Goal: Task Accomplishment & Management: Use online tool/utility

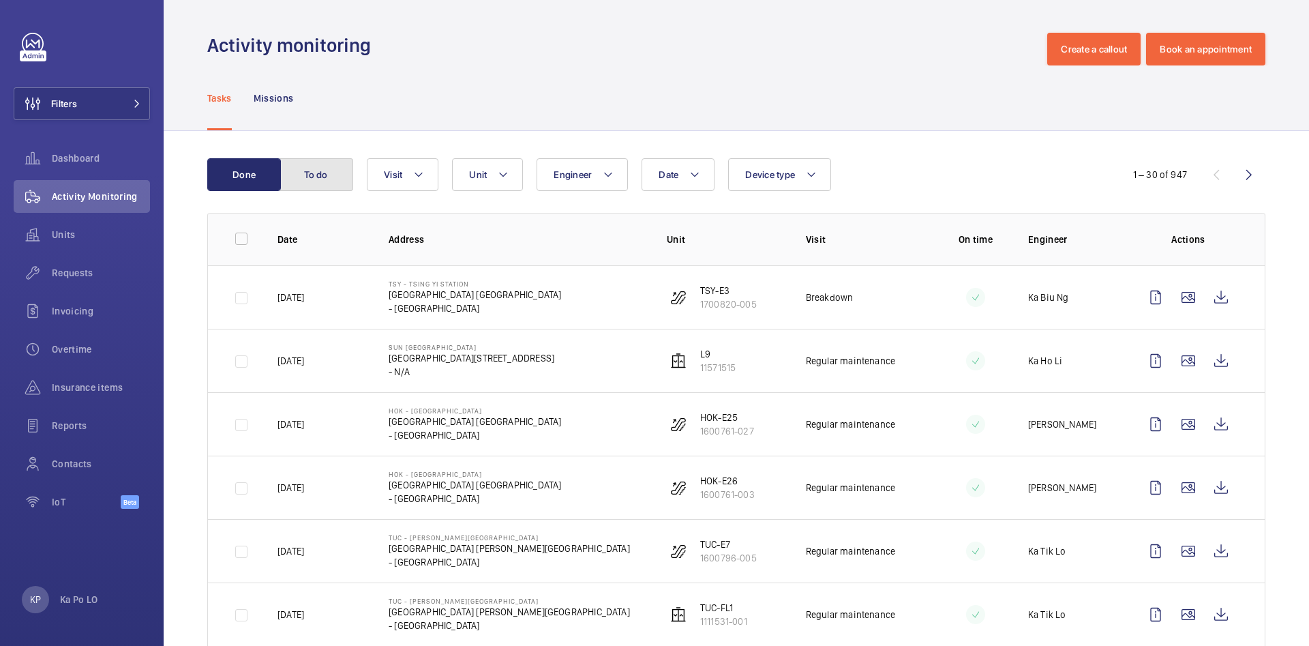
click at [306, 180] on button "To do" at bounding box center [317, 174] width 74 height 33
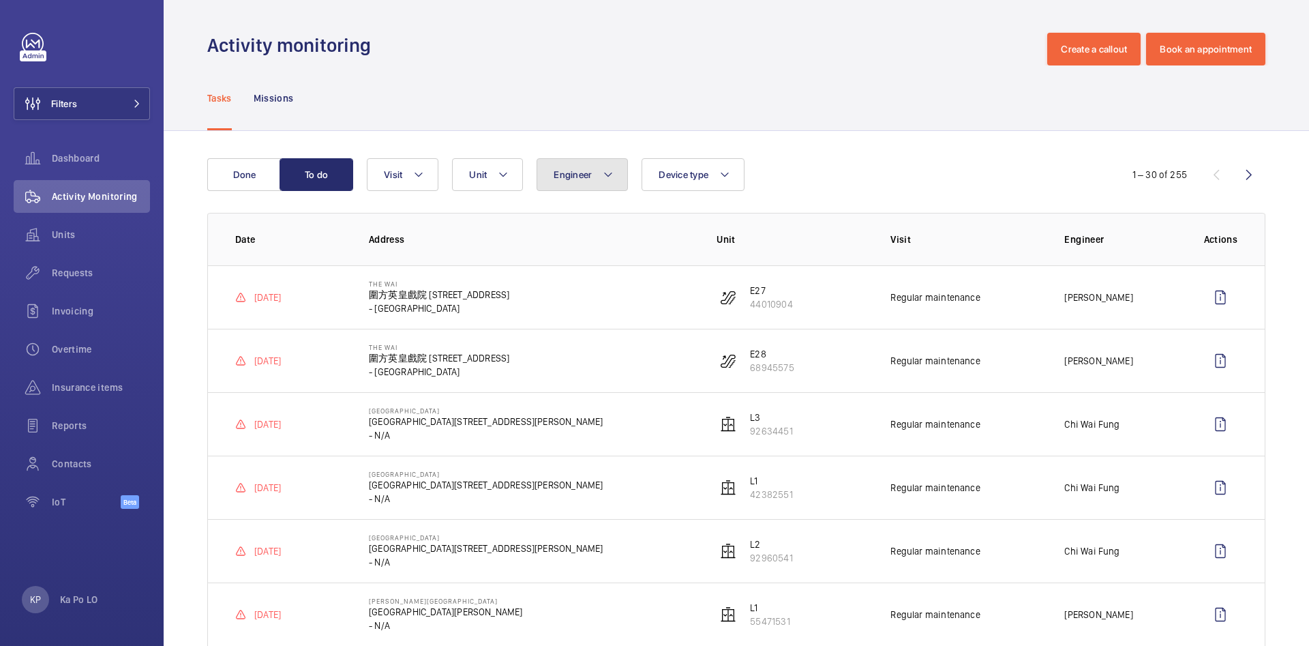
click at [579, 184] on button "Engineer" at bounding box center [582, 174] width 91 height 33
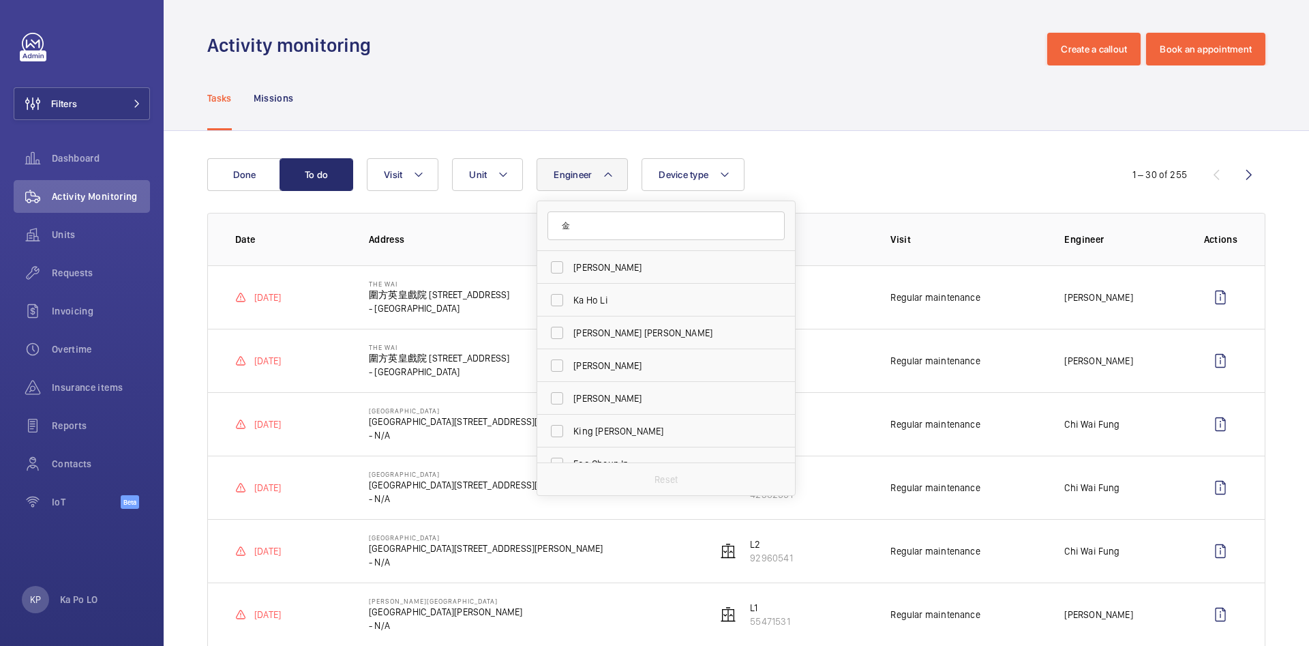
type input "分"
type input "cha"
click at [650, 340] on label "Cha n [PERSON_NAME]" at bounding box center [655, 332] width 237 height 33
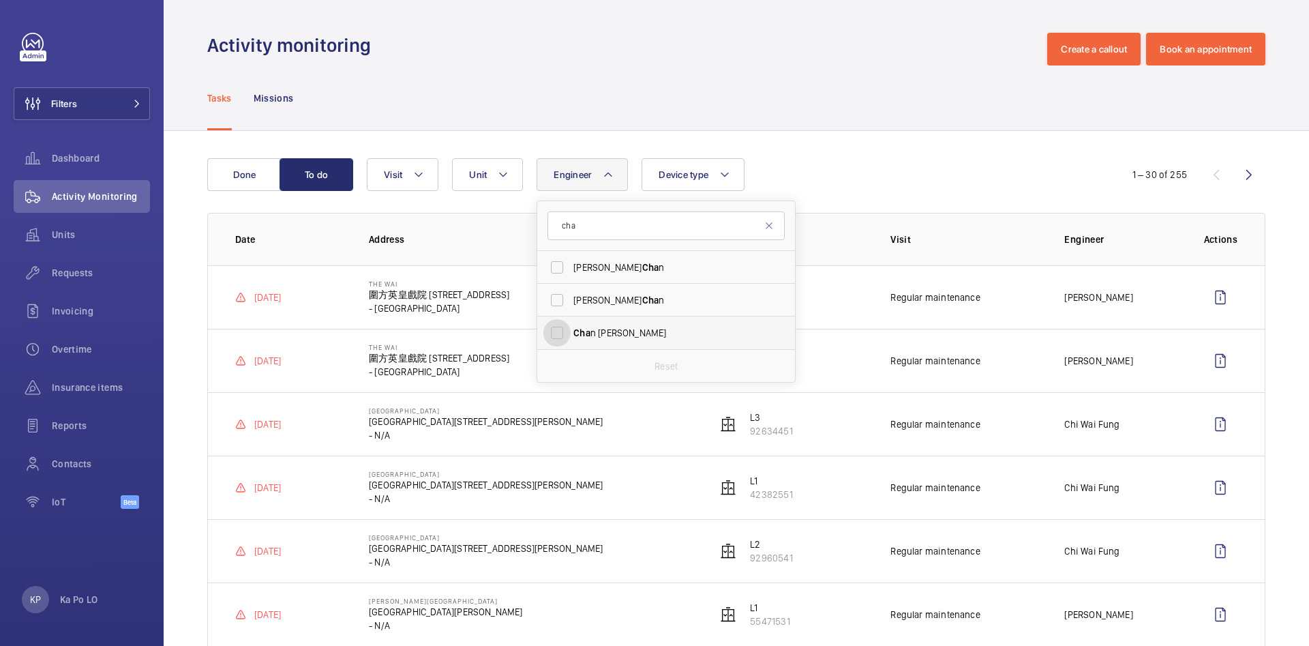
click at [571, 340] on input "Cha n [PERSON_NAME]" at bounding box center [556, 332] width 27 height 27
checkbox input "true"
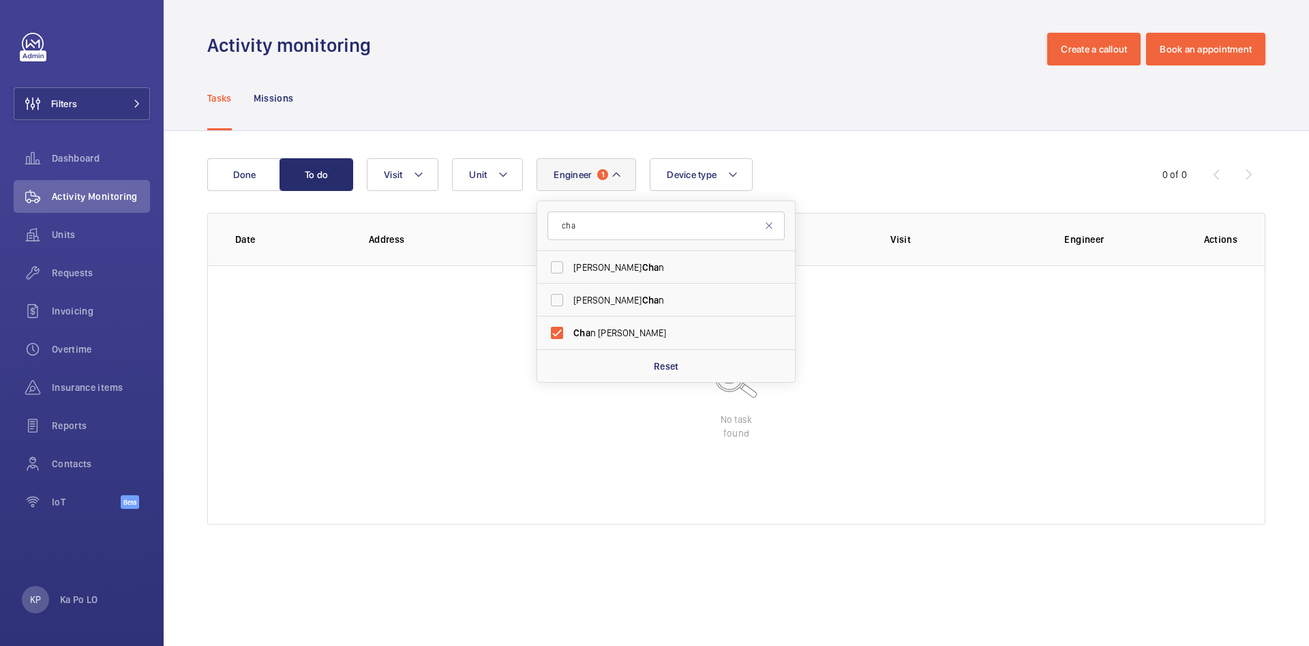
click at [852, 156] on div "Done To do Engineer 1 cha Che [PERSON_NAME] n [PERSON_NAME] Cha n Cha n [PERSON…" at bounding box center [736, 344] width 1145 height 426
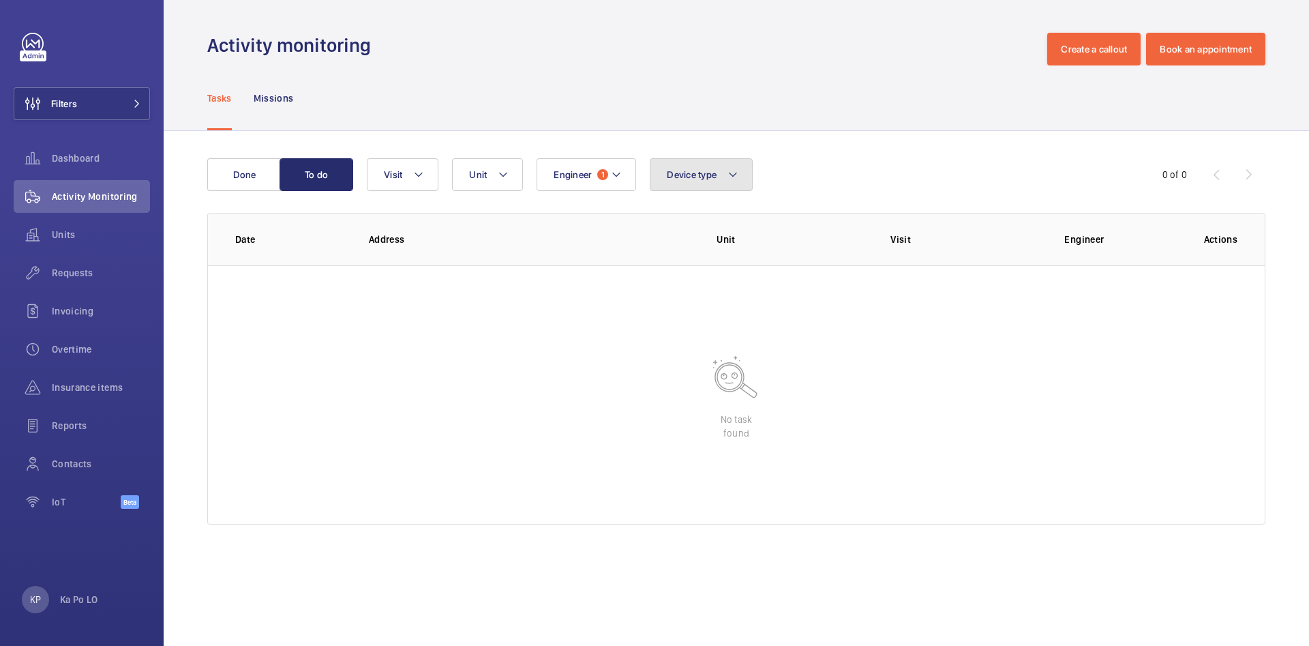
click at [691, 173] on span "Device type" at bounding box center [692, 174] width 50 height 11
click at [477, 169] on span "Unit" at bounding box center [478, 174] width 18 height 11
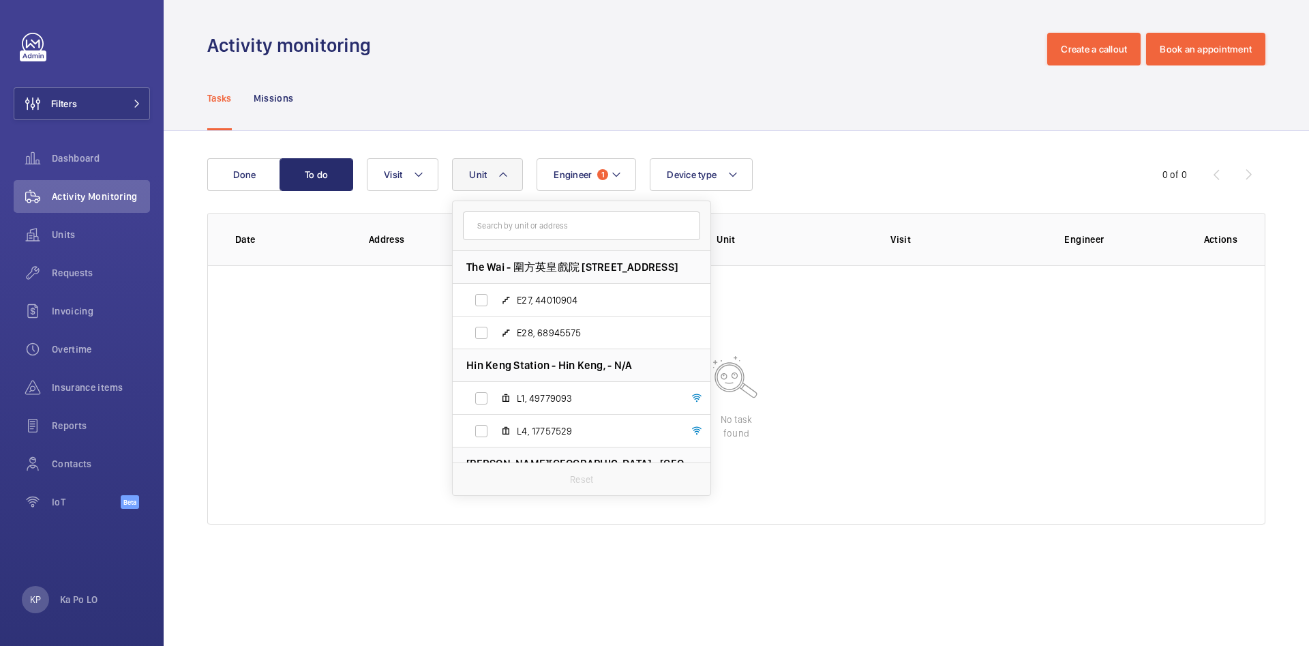
click at [477, 169] on span "Unit" at bounding box center [478, 174] width 18 height 11
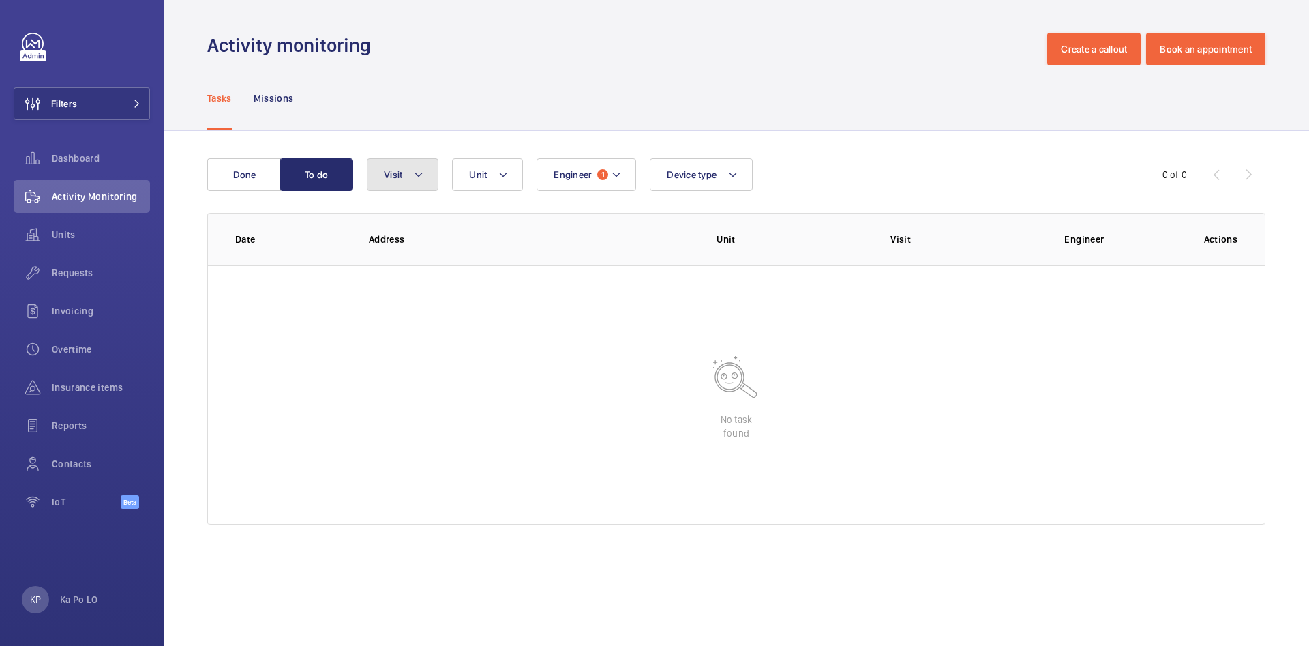
click at [397, 170] on span "Visit" at bounding box center [393, 174] width 18 height 11
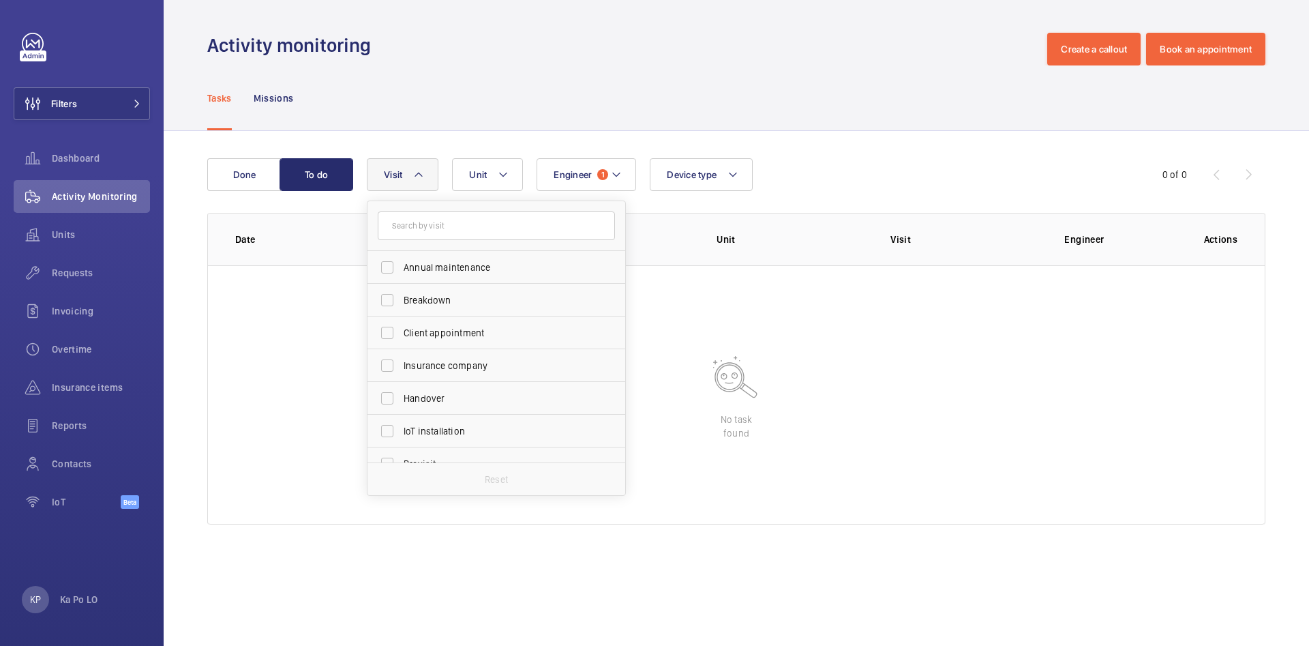
click at [397, 172] on span "Visit" at bounding box center [393, 174] width 18 height 11
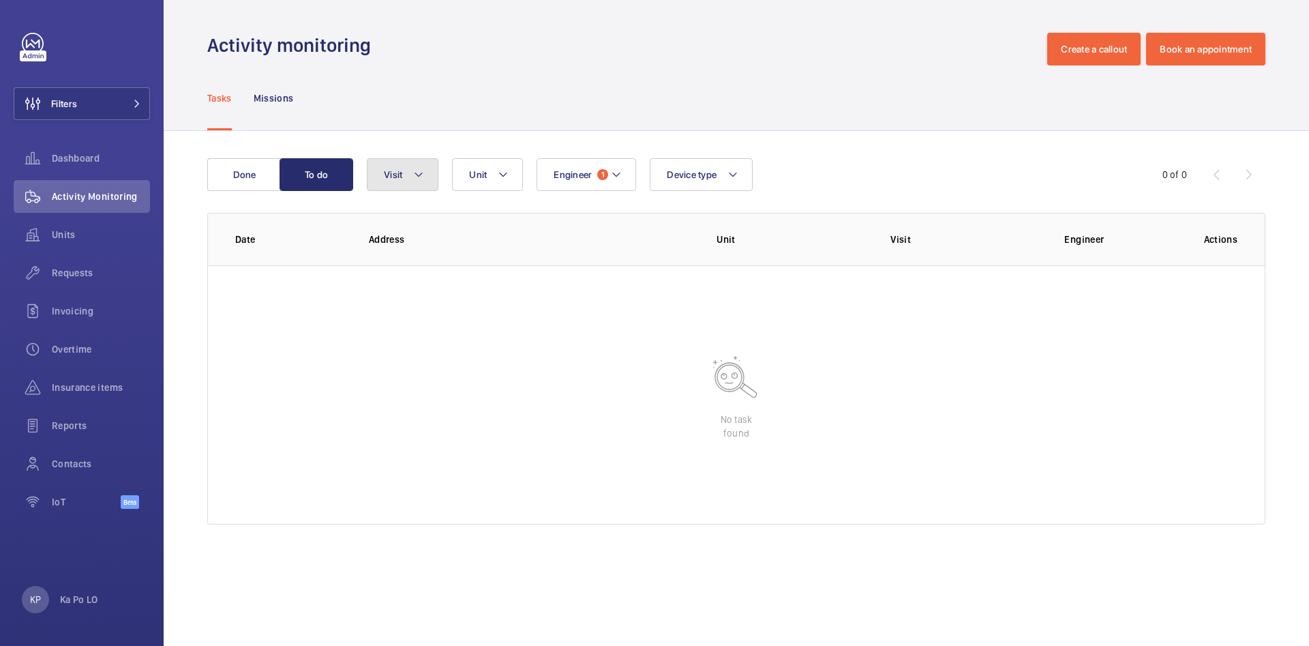
click at [427, 170] on button "Visit" at bounding box center [403, 174] width 72 height 33
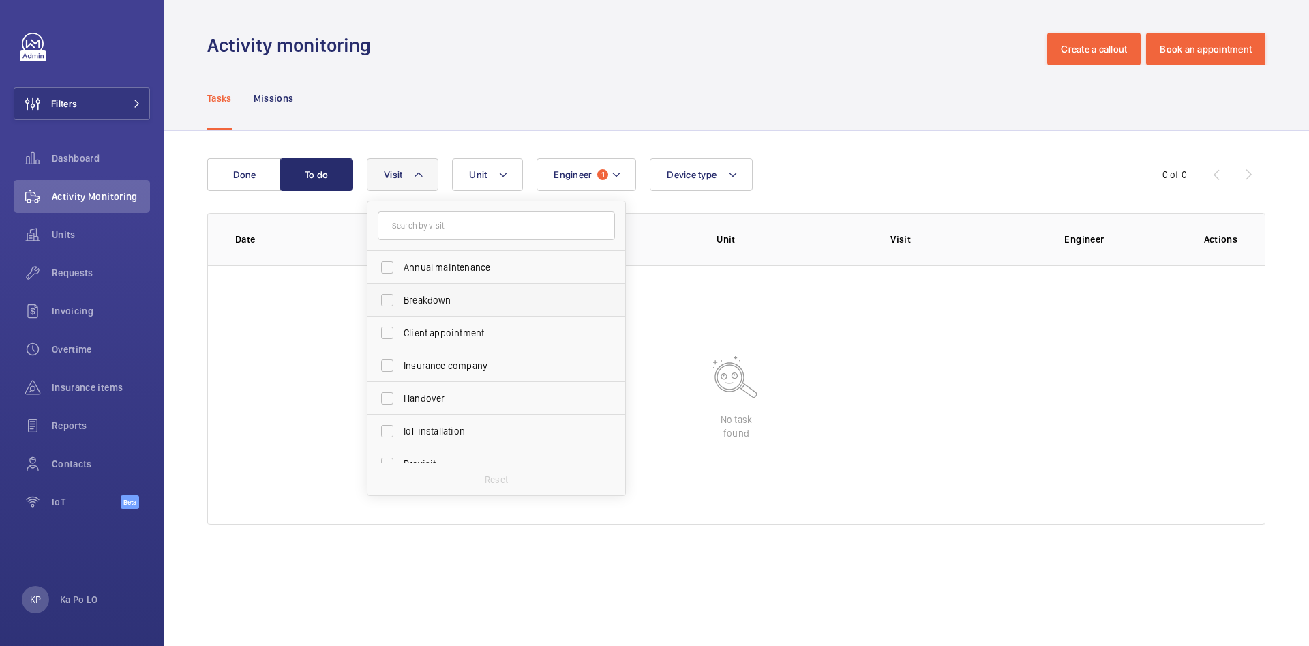
scroll to position [102, 0]
click at [466, 432] on span "Regular maintenance" at bounding box center [497, 427] width 187 height 14
click at [401, 432] on input "Regular maintenance" at bounding box center [387, 426] width 27 height 27
click at [466, 432] on span "Regular maintenance" at bounding box center [497, 427] width 187 height 14
click at [401, 432] on input "Regular maintenance" at bounding box center [387, 426] width 27 height 27
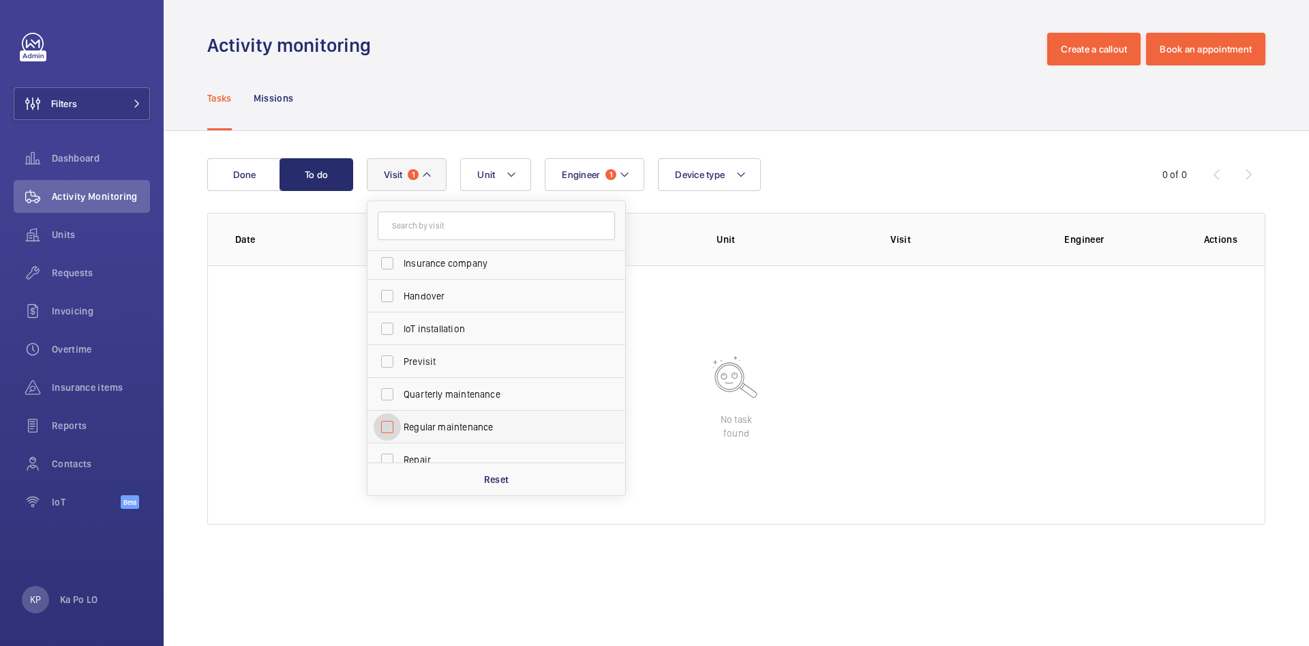
checkbox input "false"
click at [607, 172] on span "1" at bounding box center [602, 174] width 11 height 11
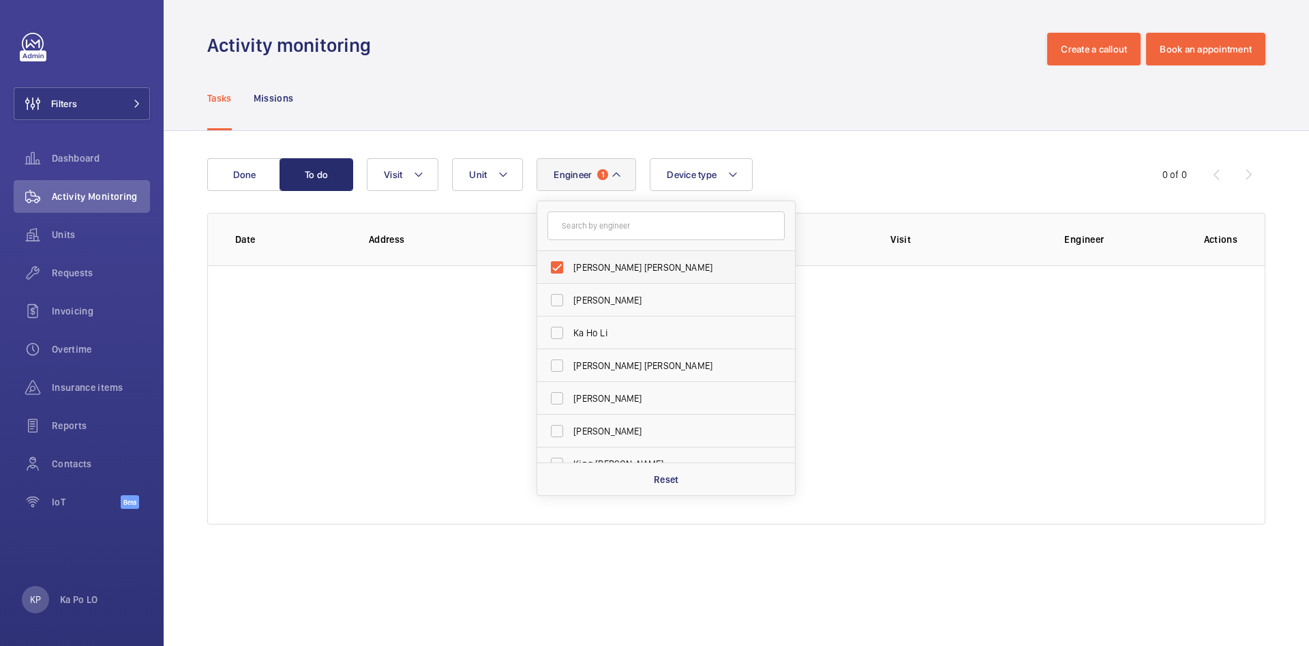
click at [618, 272] on span "[PERSON_NAME] [PERSON_NAME]" at bounding box center [666, 267] width 187 height 14
click at [571, 272] on input "[PERSON_NAME] [PERSON_NAME]" at bounding box center [556, 267] width 27 height 27
checkbox input "false"
click at [619, 226] on input "text" at bounding box center [665, 225] width 237 height 29
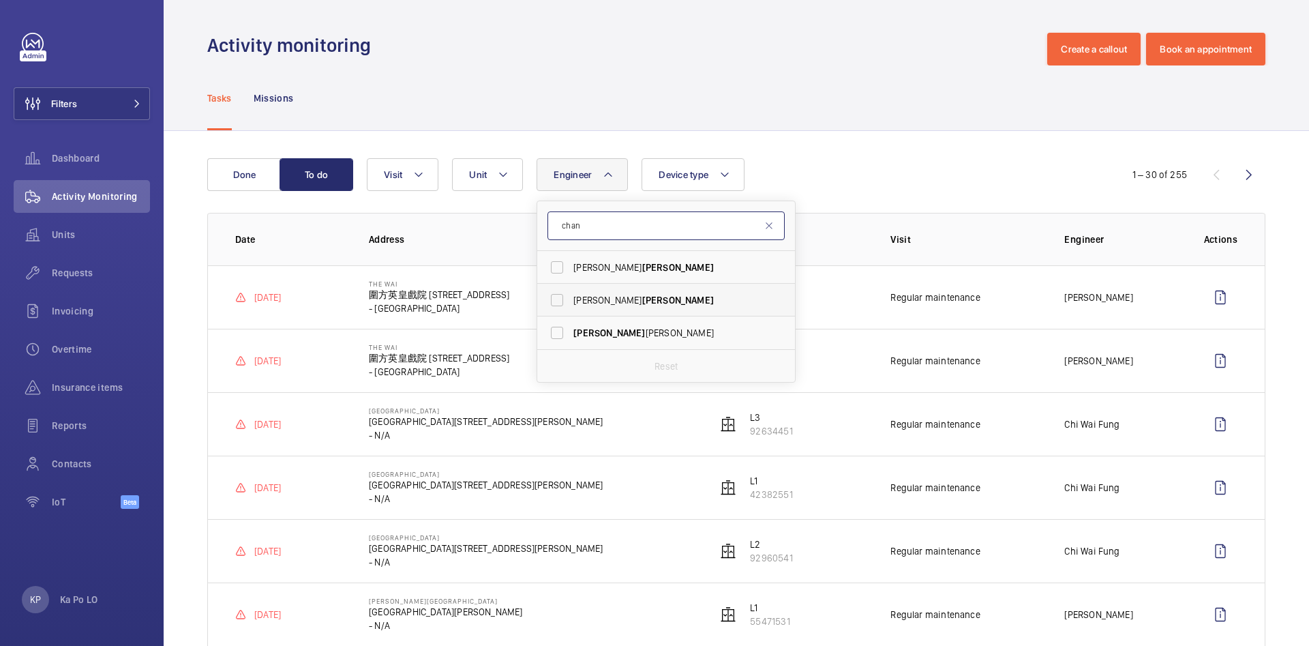
type input "chan"
click at [676, 299] on span "[PERSON_NAME]" at bounding box center [666, 300] width 187 height 14
click at [571, 299] on input "[PERSON_NAME]" at bounding box center [556, 299] width 27 height 27
checkbox input "true"
click at [917, 164] on div "Engineer 1 [PERSON_NAME] [PERSON_NAME] [PERSON_NAME] [PERSON_NAME] [PERSON_NAME…" at bounding box center [734, 174] width 735 height 33
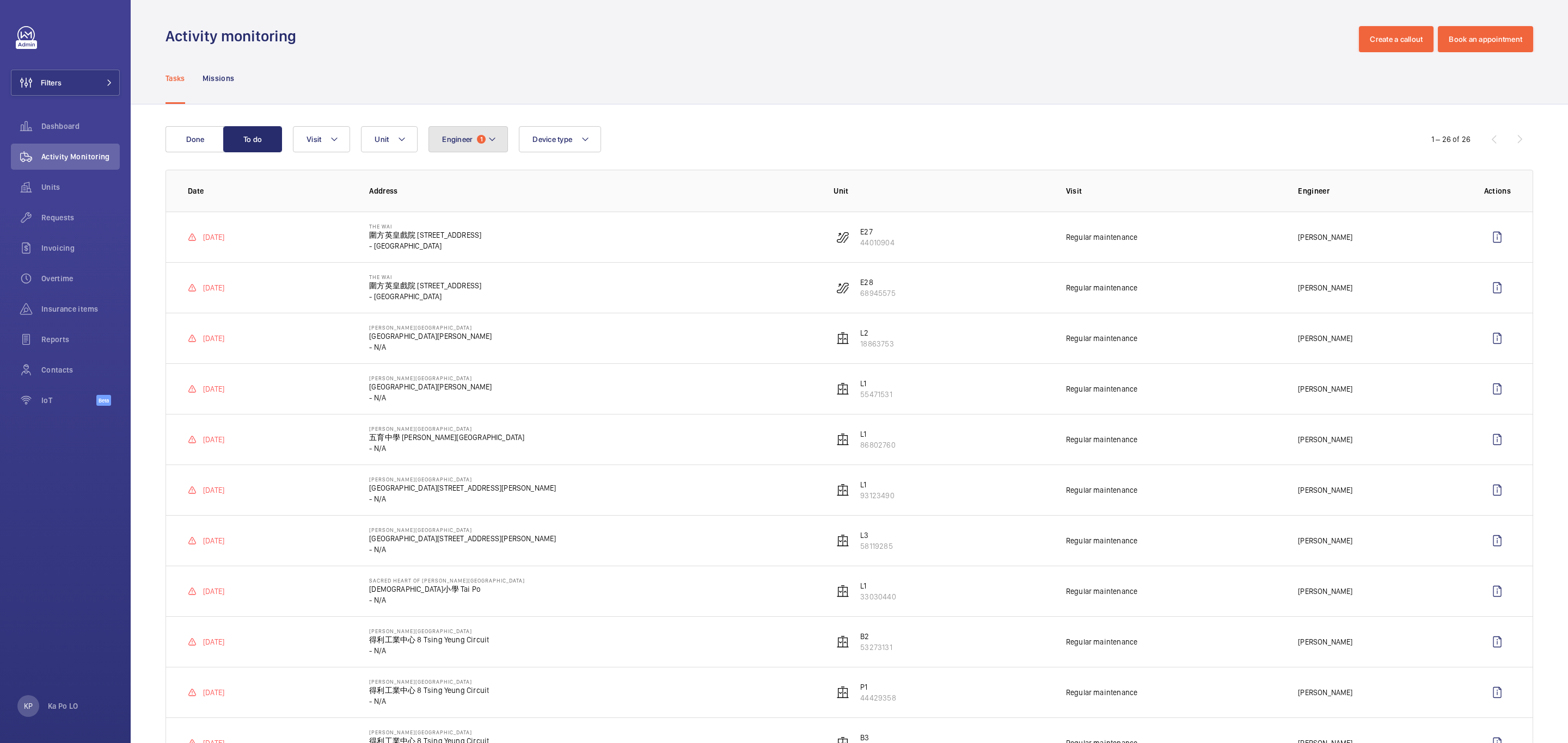
click at [472, 143] on span "Engineer" at bounding box center [457, 139] width 30 height 9
click at [485, 215] on span "[PERSON_NAME]" at bounding box center [532, 213] width 149 height 11
click at [456, 215] on input "[PERSON_NAME]" at bounding box center [444, 213] width 22 height 22
checkbox input "false"
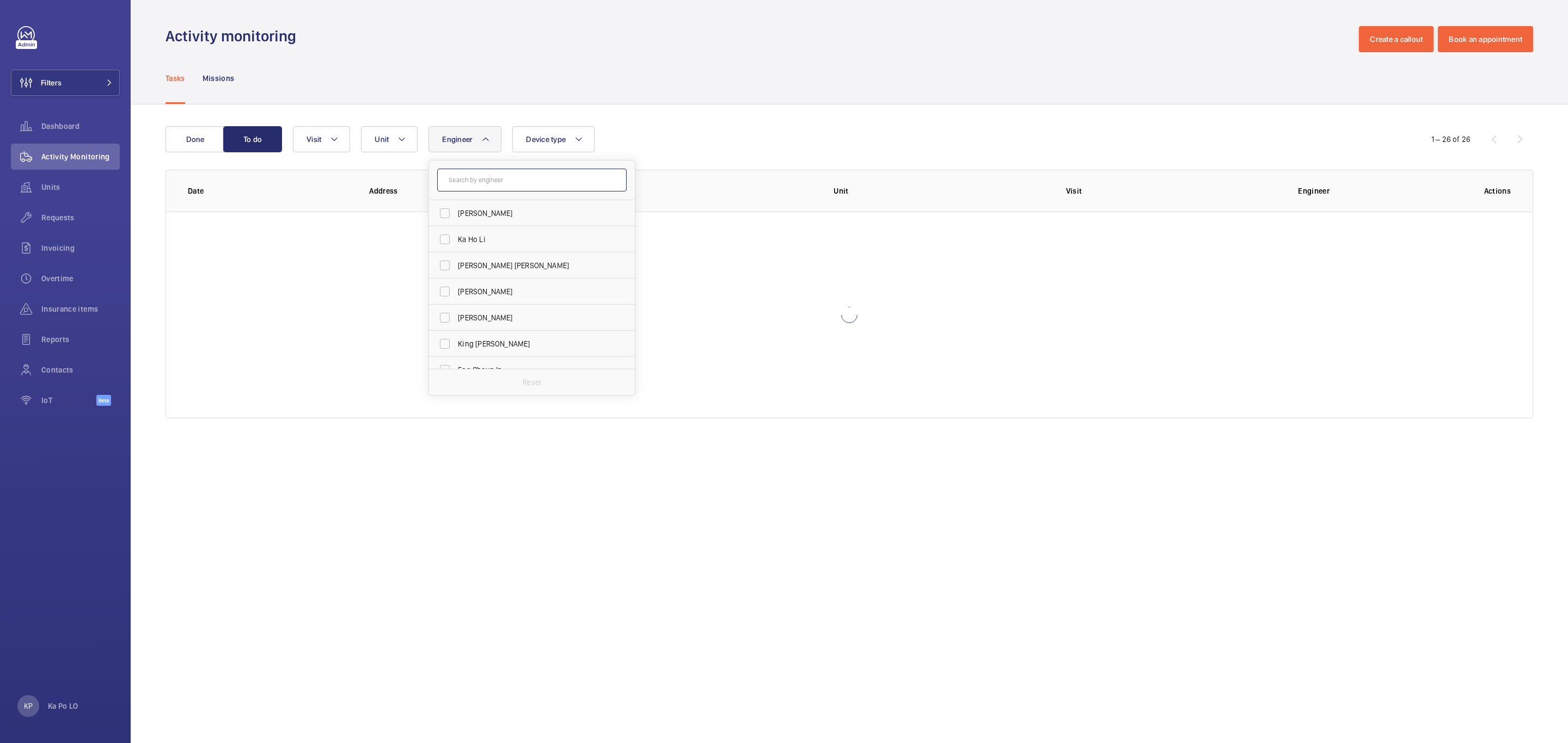
click at [501, 180] on input "text" at bounding box center [531, 180] width 189 height 23
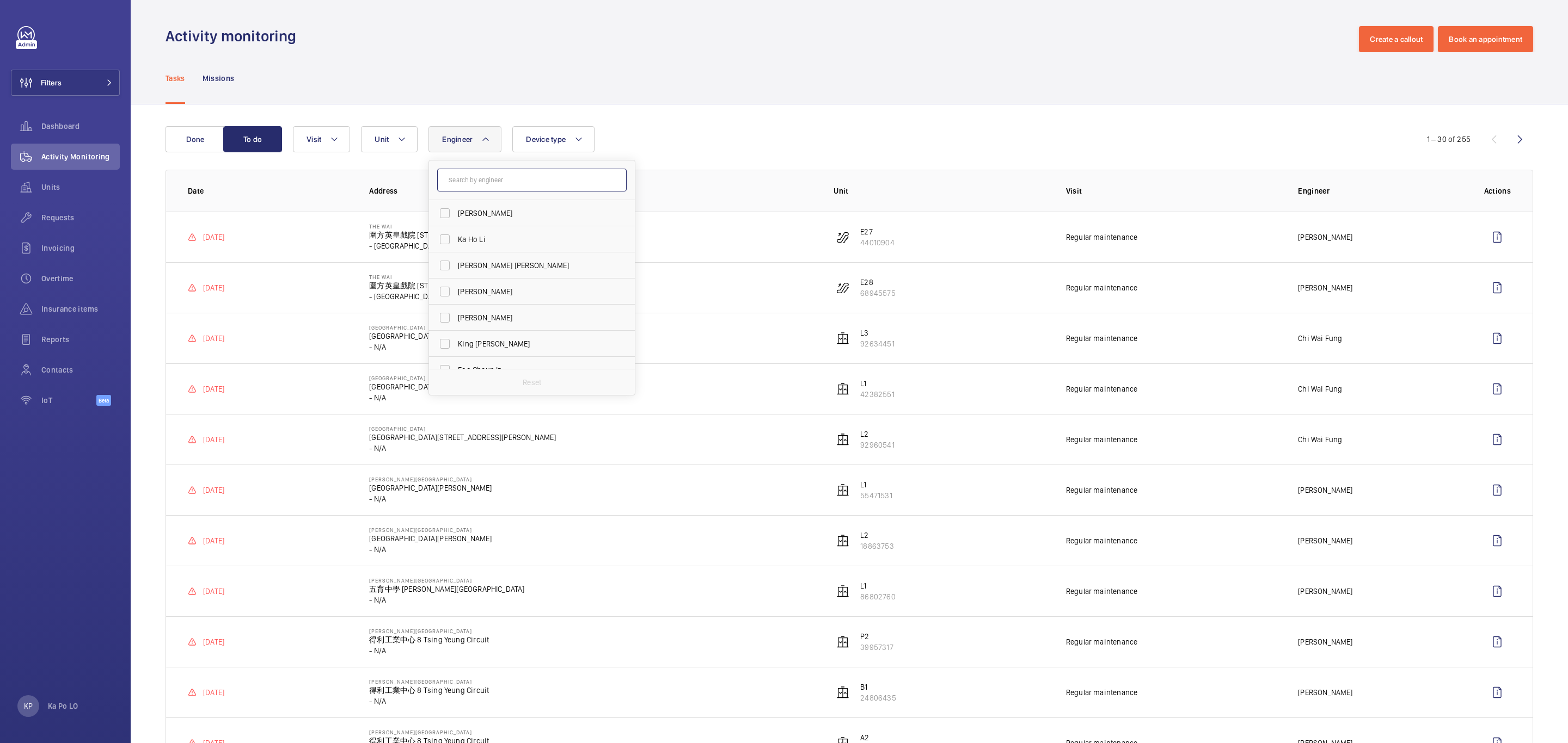
click at [570, 183] on input "text" at bounding box center [531, 180] width 189 height 23
paste input "[PERSON_NAME] [PERSON_NAME]"
type input "[PERSON_NAME]"
click at [513, 211] on span "[PERSON_NAME]" at bounding box center [541, 213] width 57 height 9
click at [456, 211] on input "Chi [PERSON_NAME]" at bounding box center [444, 213] width 22 height 22
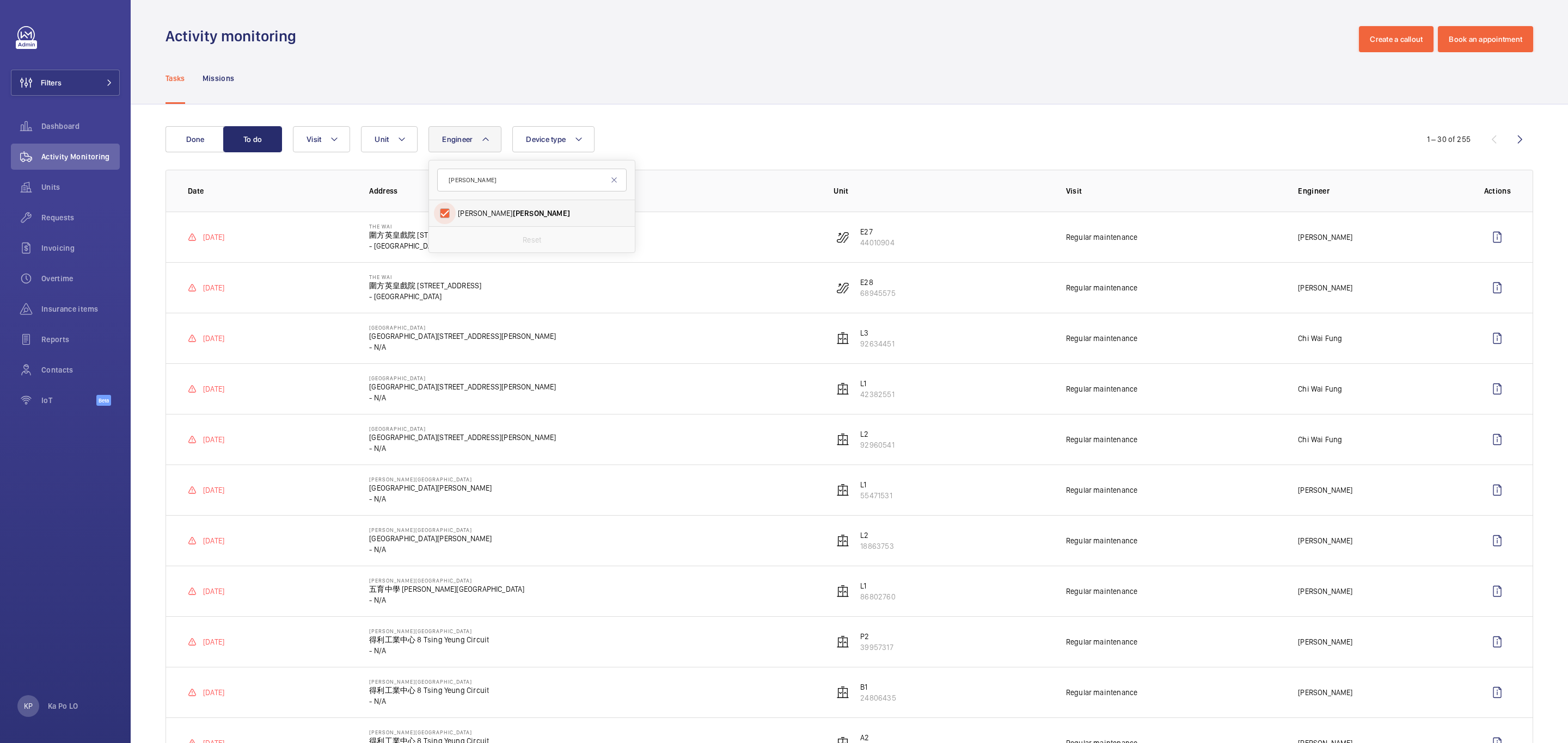
checkbox input "true"
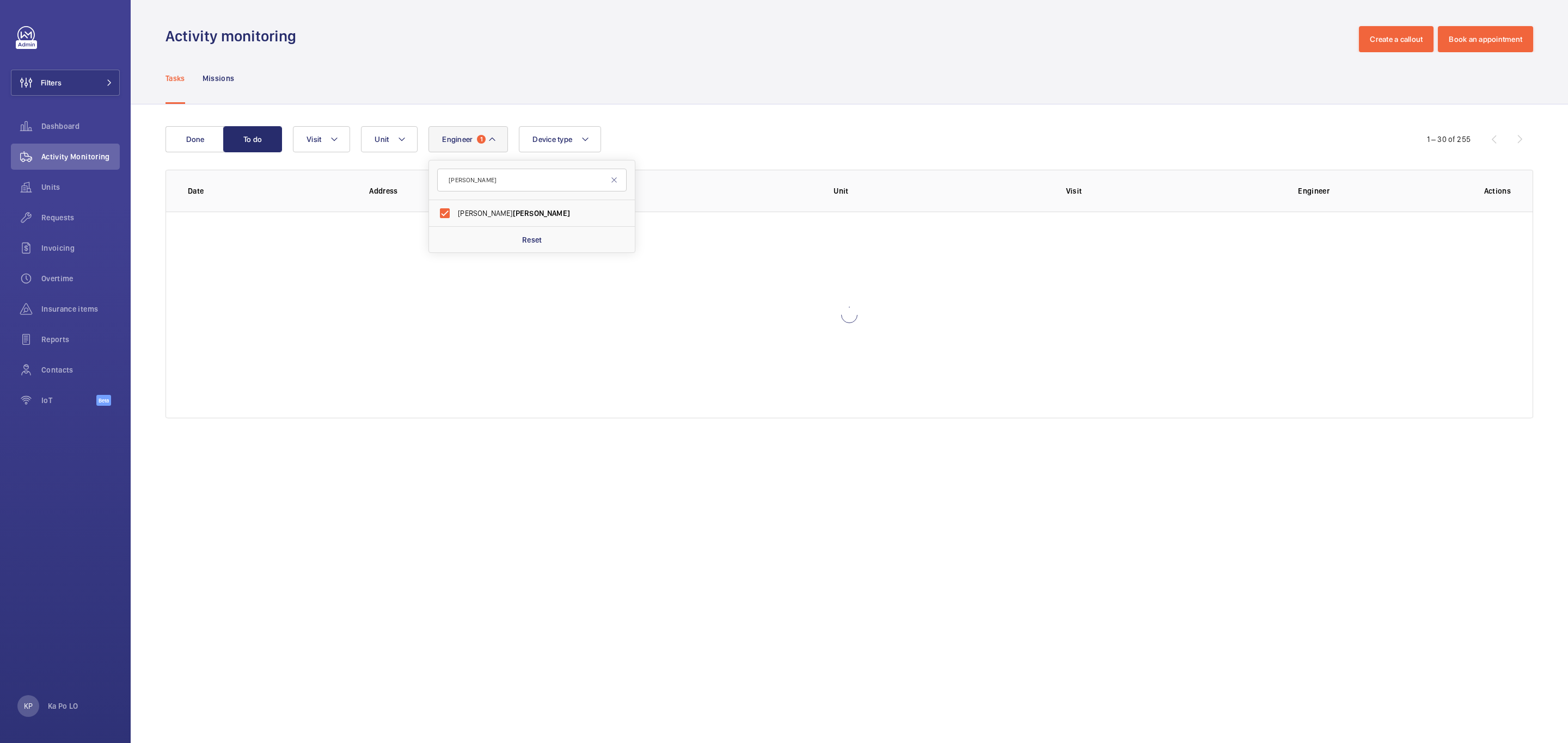
click at [680, 124] on div "Done To do Engineer 1 [PERSON_NAME] [PERSON_NAME] Reset Unit Device type Visit …" at bounding box center [849, 275] width 1437 height 340
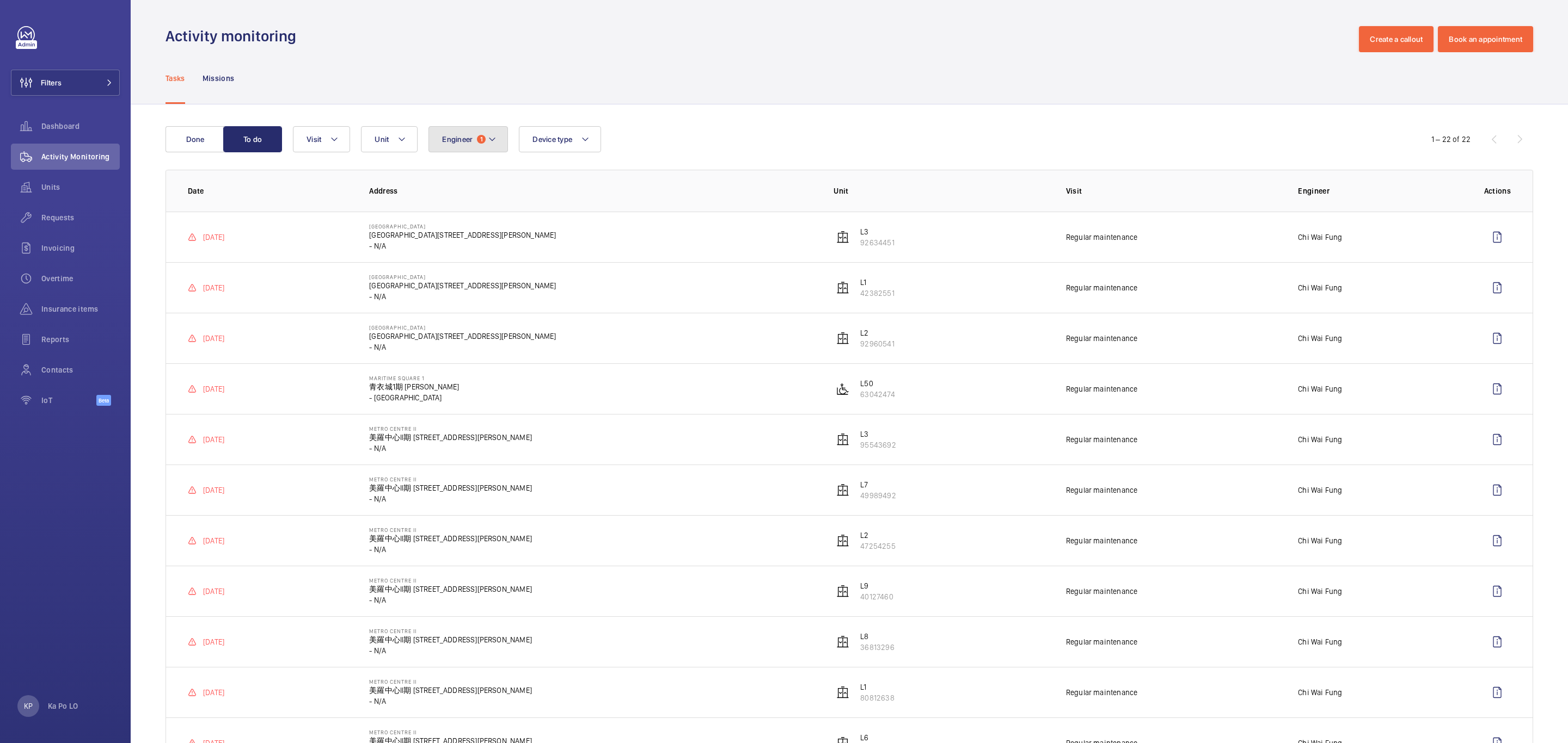
click at [472, 136] on span "Engineer" at bounding box center [457, 139] width 30 height 9
click at [473, 211] on span "Chi Wai Fung" at bounding box center [532, 213] width 149 height 11
click at [456, 211] on input "Chi Wai Fung" at bounding box center [444, 213] width 22 height 22
checkbox input "false"
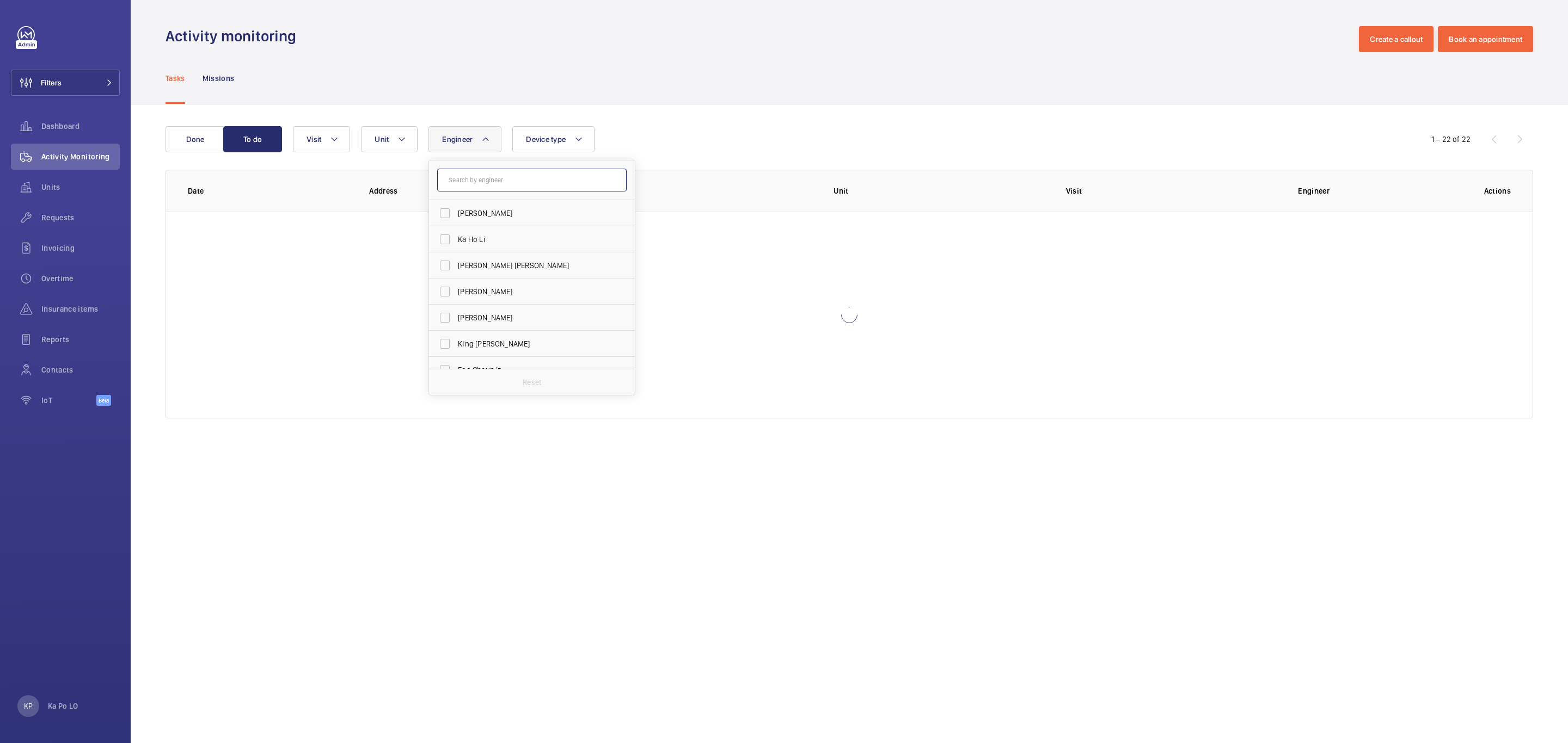
click at [476, 182] on input "text" at bounding box center [531, 180] width 189 height 23
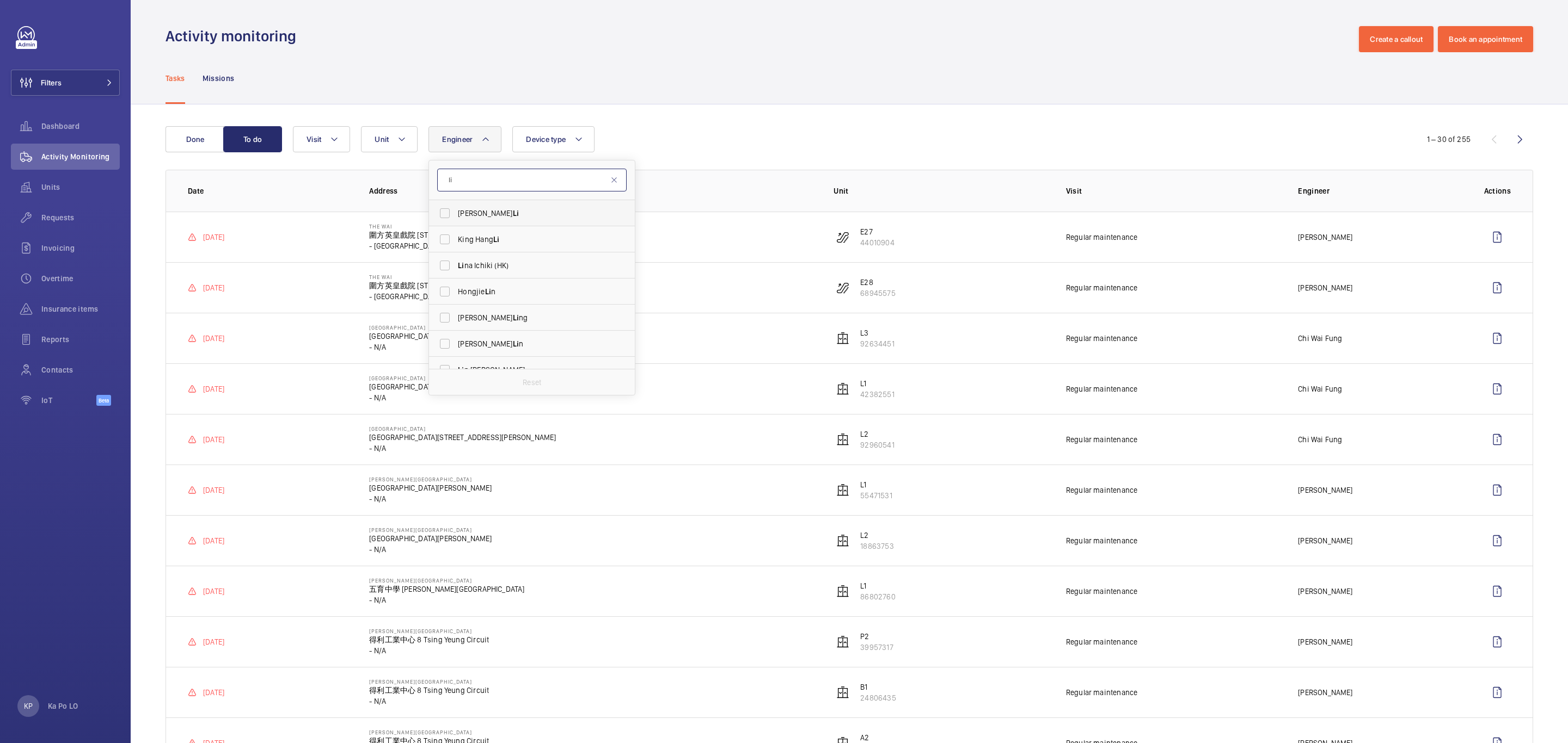
type input "li"
click at [493, 216] on span "[PERSON_NAME] Li" at bounding box center [532, 213] width 149 height 11
click at [456, 216] on input "[PERSON_NAME] Li" at bounding box center [444, 213] width 22 height 22
checkbox input "true"
click at [742, 151] on div "Engineer 1 li [PERSON_NAME] [PERSON_NAME] [PERSON_NAME] [PERSON_NAME] Ichiki (H…" at bounding box center [848, 139] width 1110 height 26
